Goal: Check status: Check status

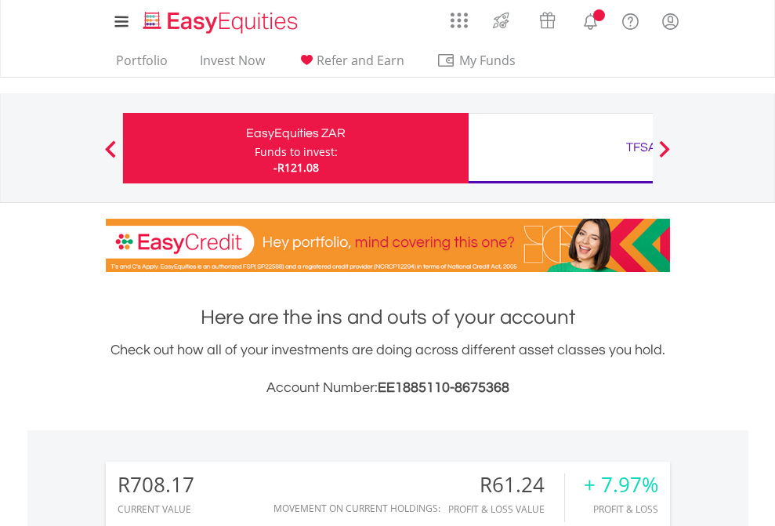
scroll to position [150, 246]
click at [255, 148] on div "Funds to invest:" at bounding box center [296, 152] width 83 height 16
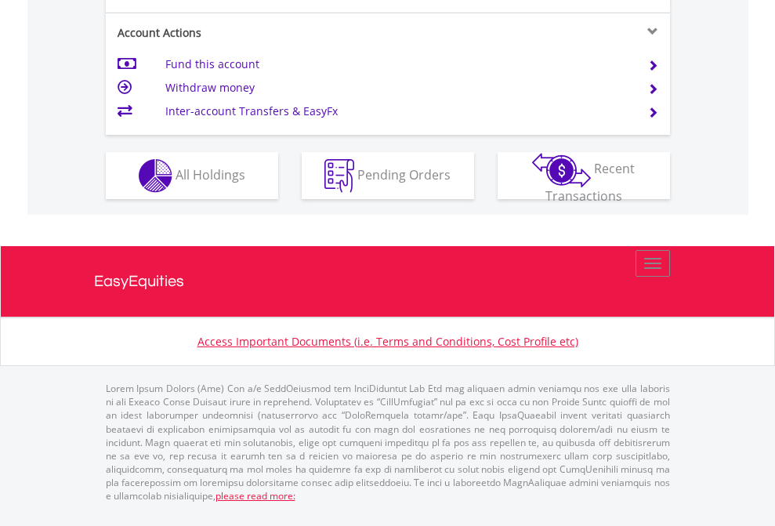
scroll to position [1533, 0]
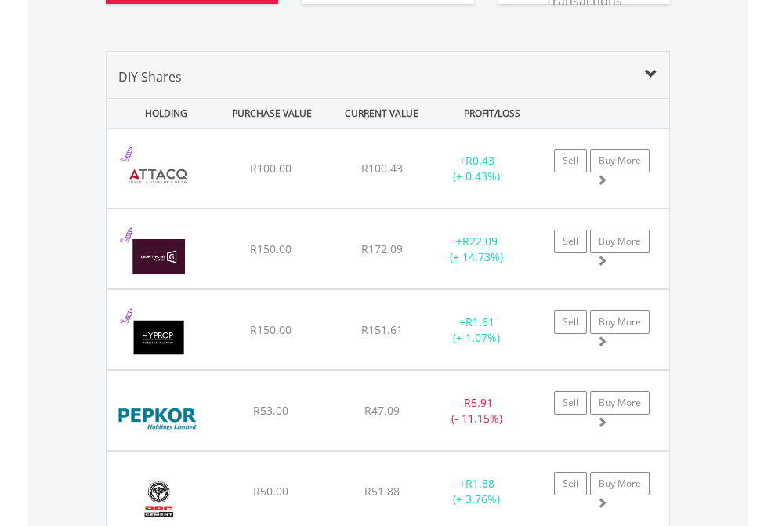
scroll to position [1774, 0]
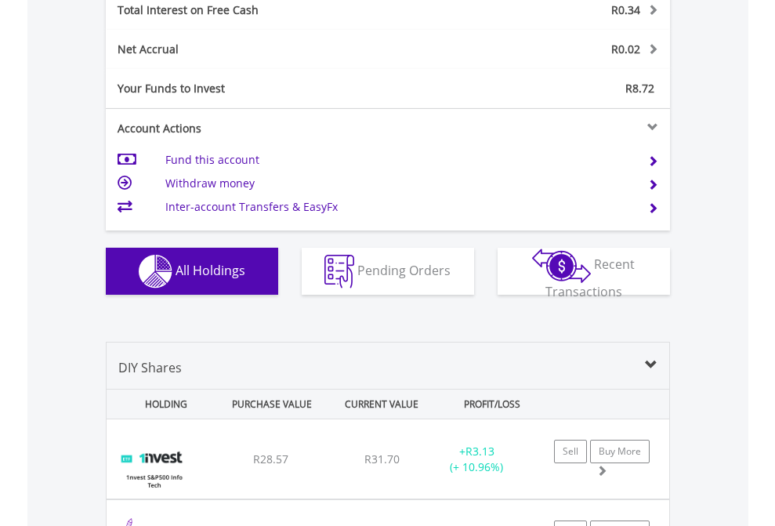
scroll to position [1805, 0]
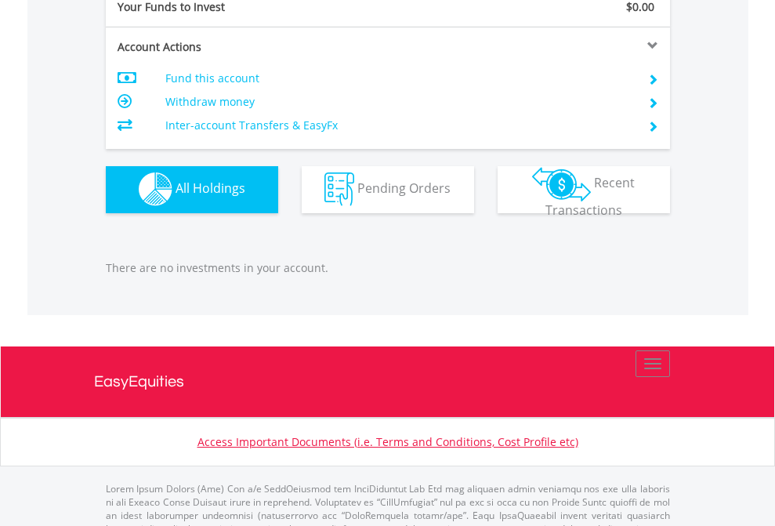
scroll to position [1551, 0]
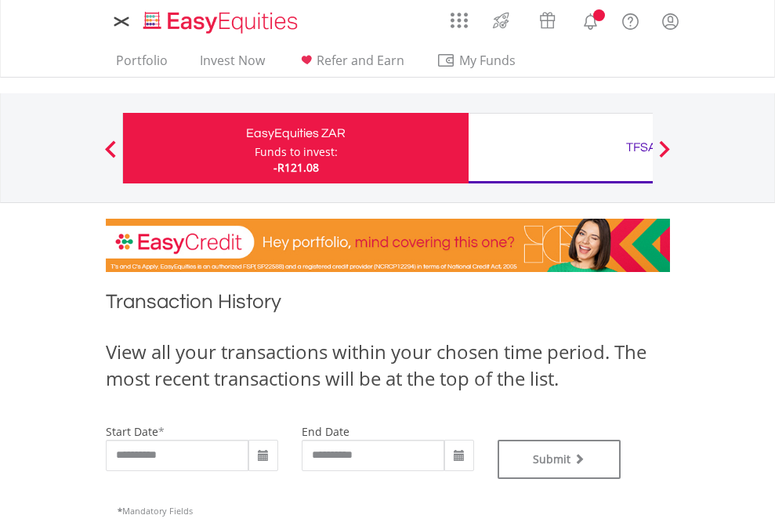
type input "**********"
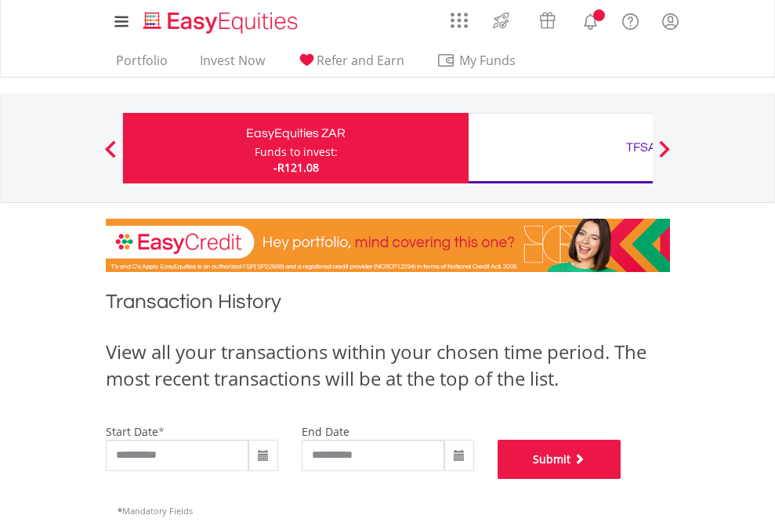
click at [621, 479] on button "Submit" at bounding box center [559, 458] width 124 height 39
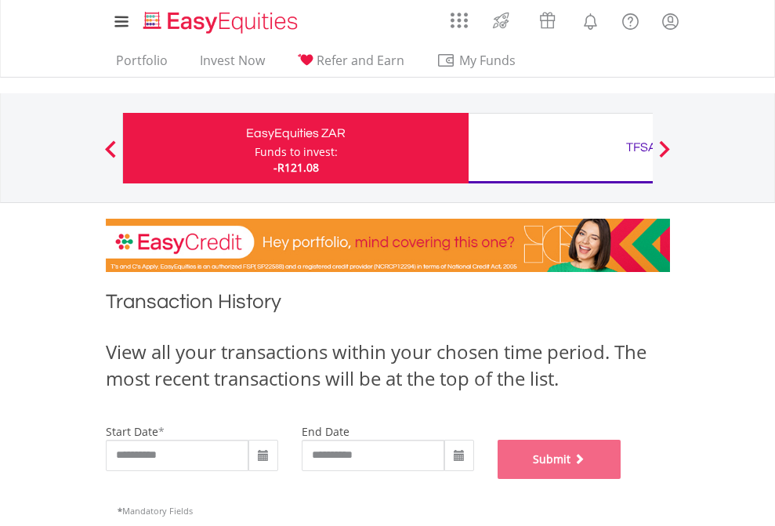
scroll to position [635, 0]
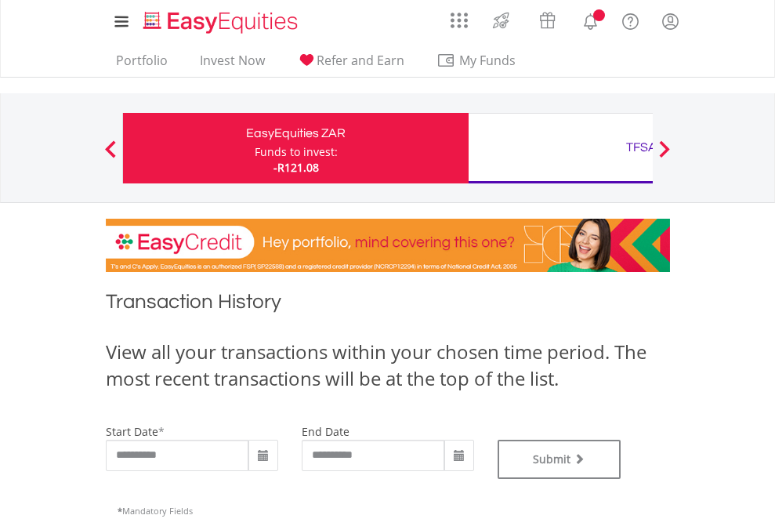
click at [560, 148] on div "TFSA" at bounding box center [641, 147] width 327 height 22
type input "**********"
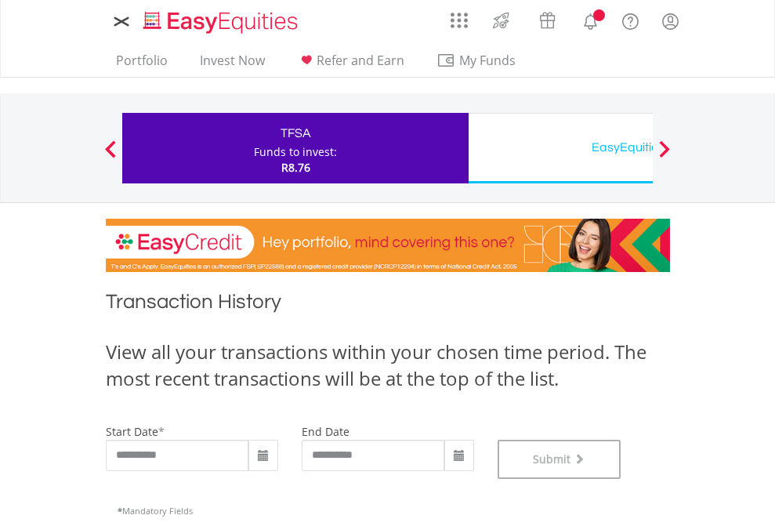
scroll to position [635, 0]
click at [560, 148] on div "EasyEquities USD" at bounding box center [641, 147] width 327 height 22
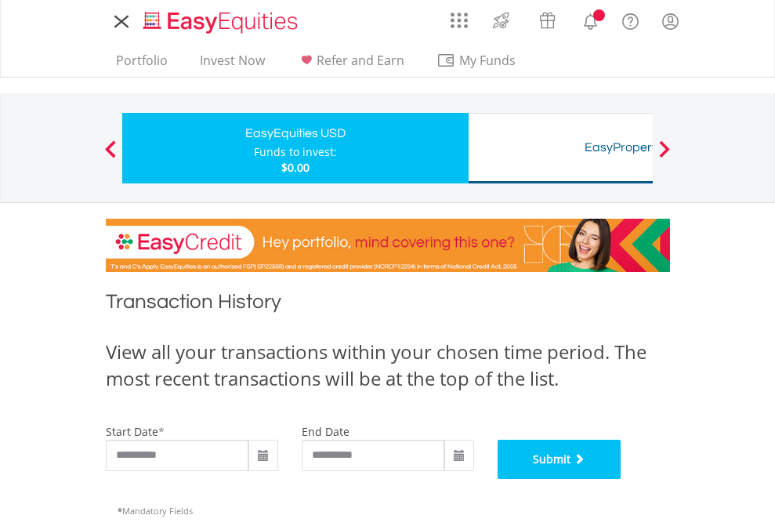
click at [621, 479] on button "Submit" at bounding box center [559, 458] width 124 height 39
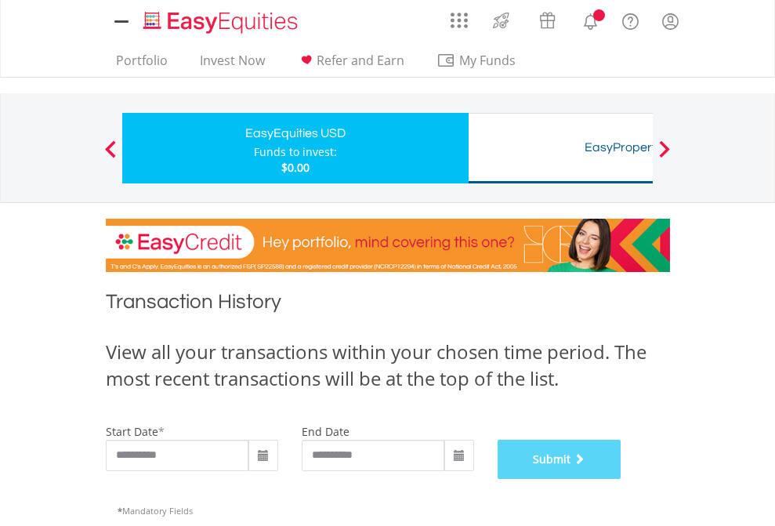
scroll to position [635, 0]
